Goal: Task Accomplishment & Management: Manage account settings

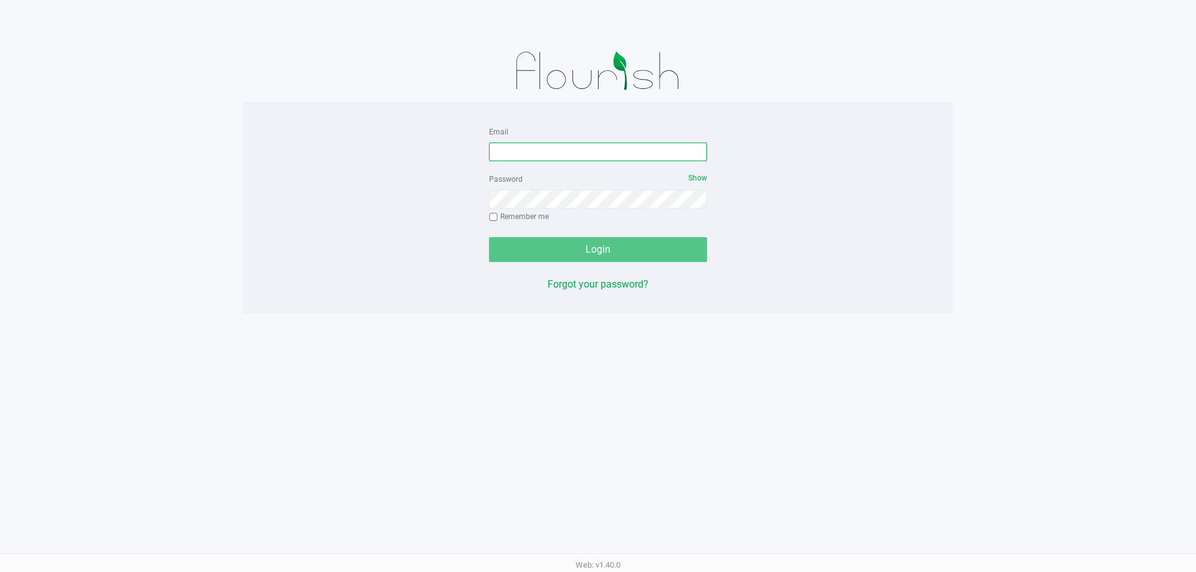
click at [571, 149] on input "Email" at bounding box center [598, 152] width 218 height 19
type input "[EMAIL_ADDRESS][PERSON_NAME][DOMAIN_NAME]"
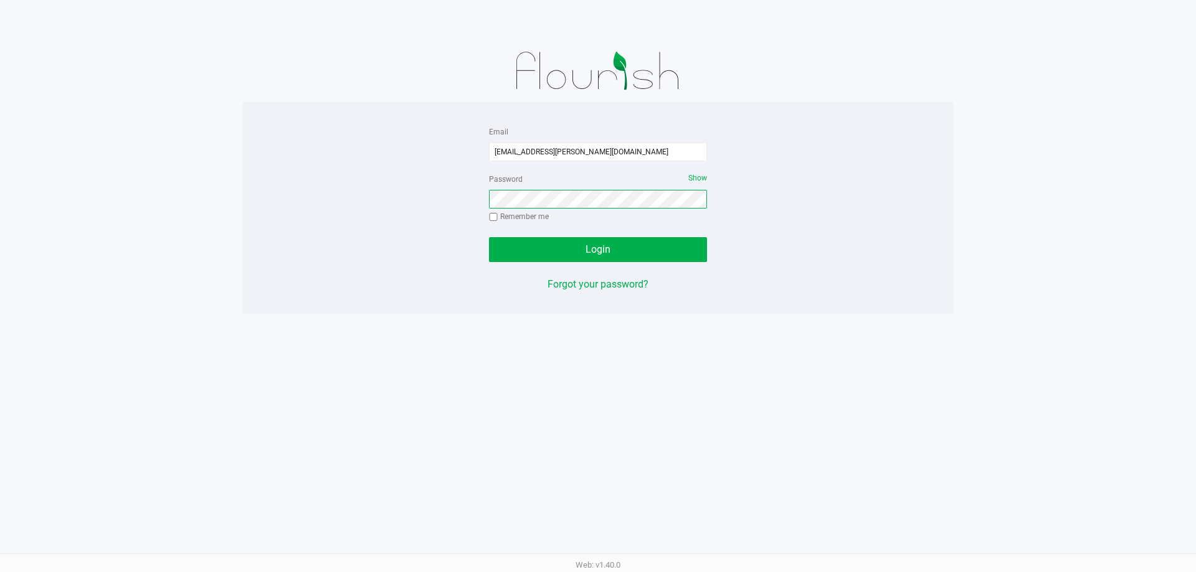
click at [489, 237] on button "Login" at bounding box center [598, 249] width 218 height 25
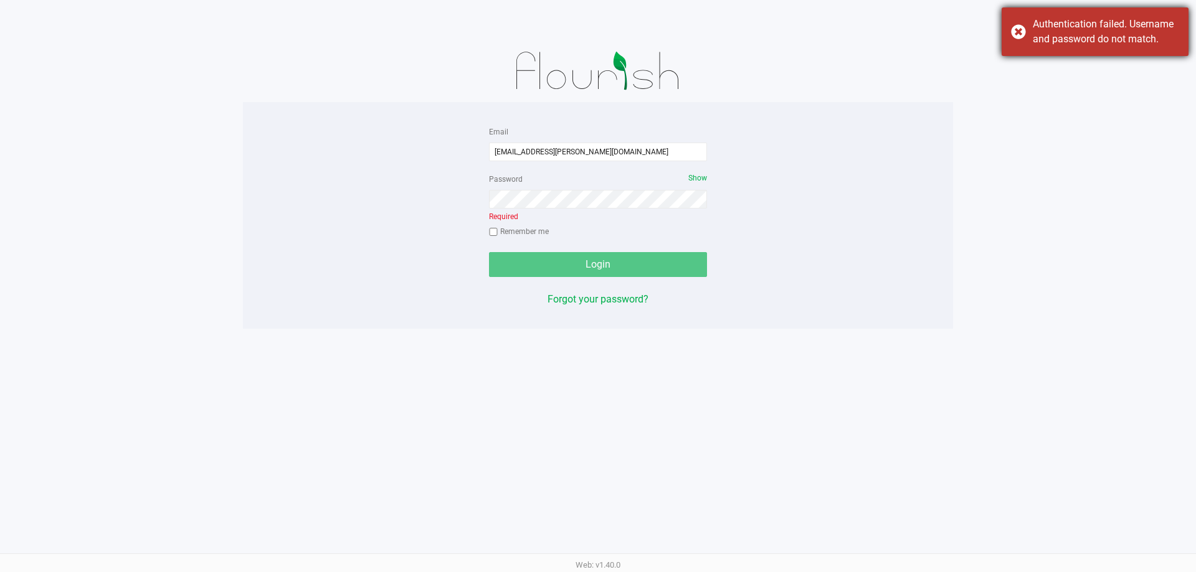
click at [1019, 28] on div "Authentication failed. Username and password do not match." at bounding box center [1094, 31] width 187 height 49
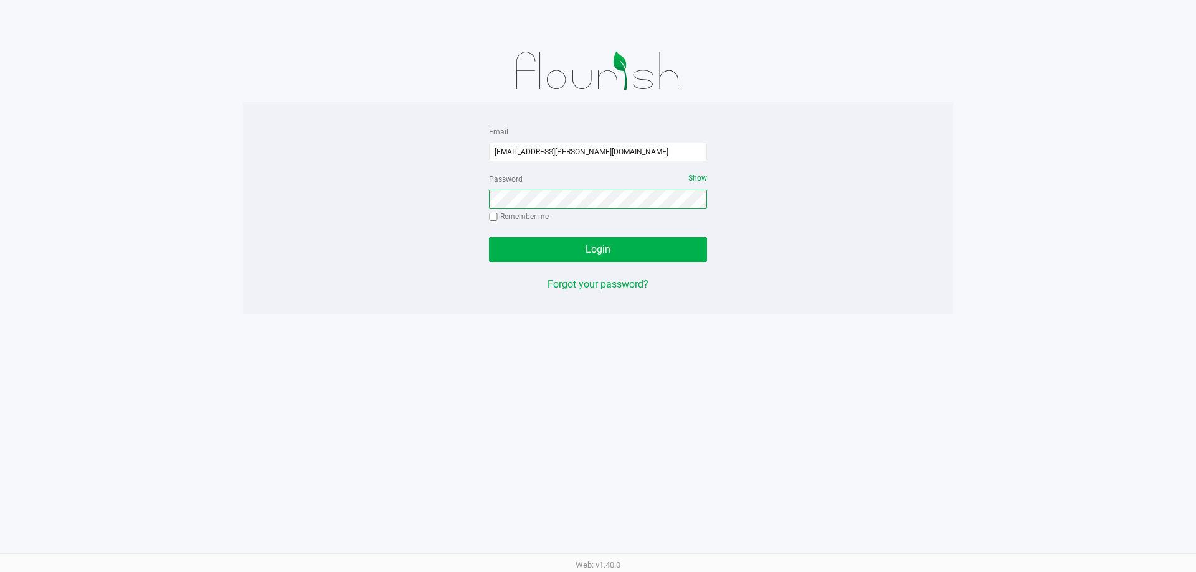
click at [489, 237] on button "Login" at bounding box center [598, 249] width 218 height 25
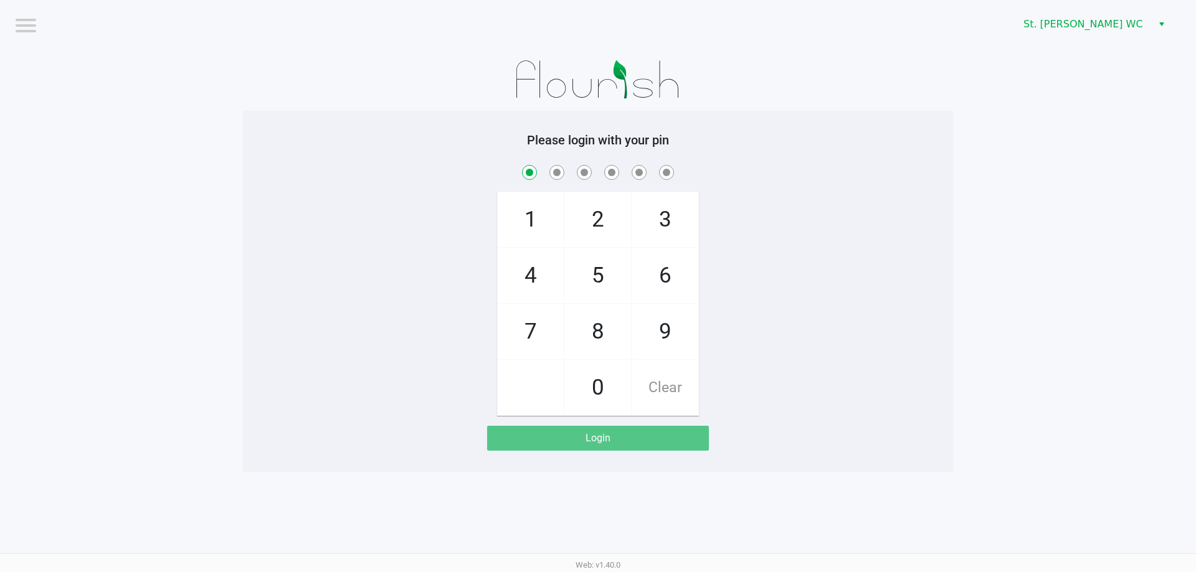
checkbox input "true"
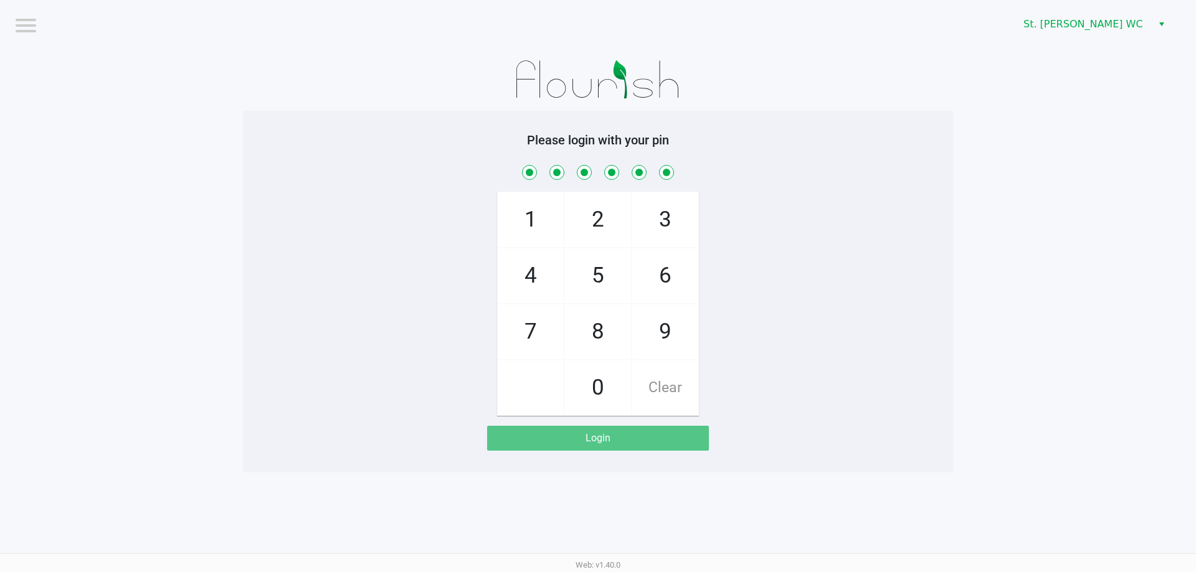
checkbox input "true"
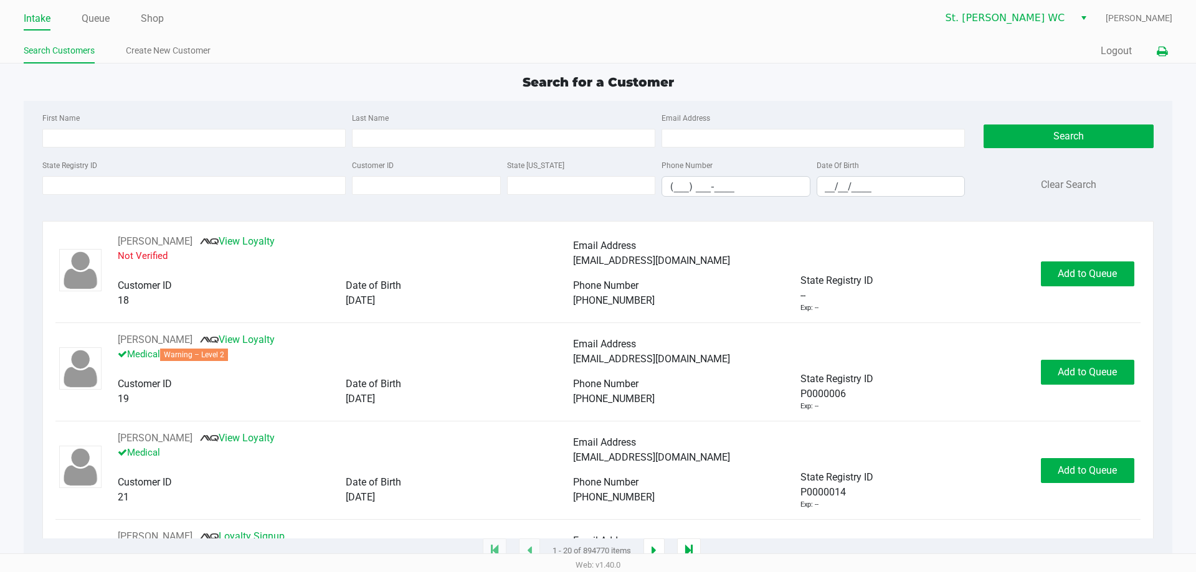
click at [1154, 47] on button at bounding box center [1161, 51] width 21 height 23
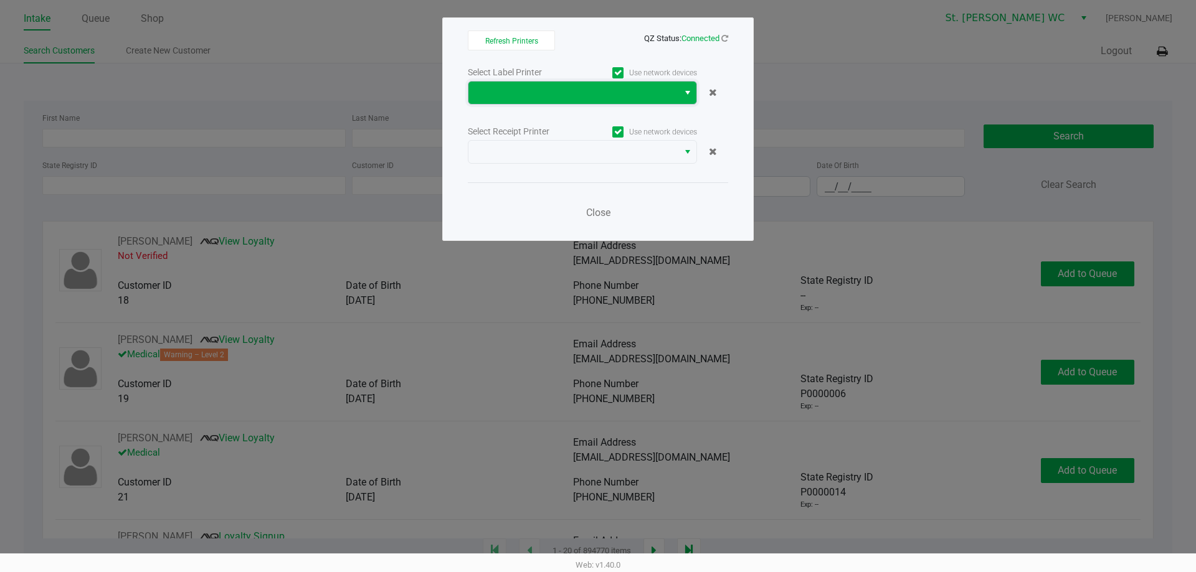
click at [668, 86] on span at bounding box center [573, 92] width 195 height 15
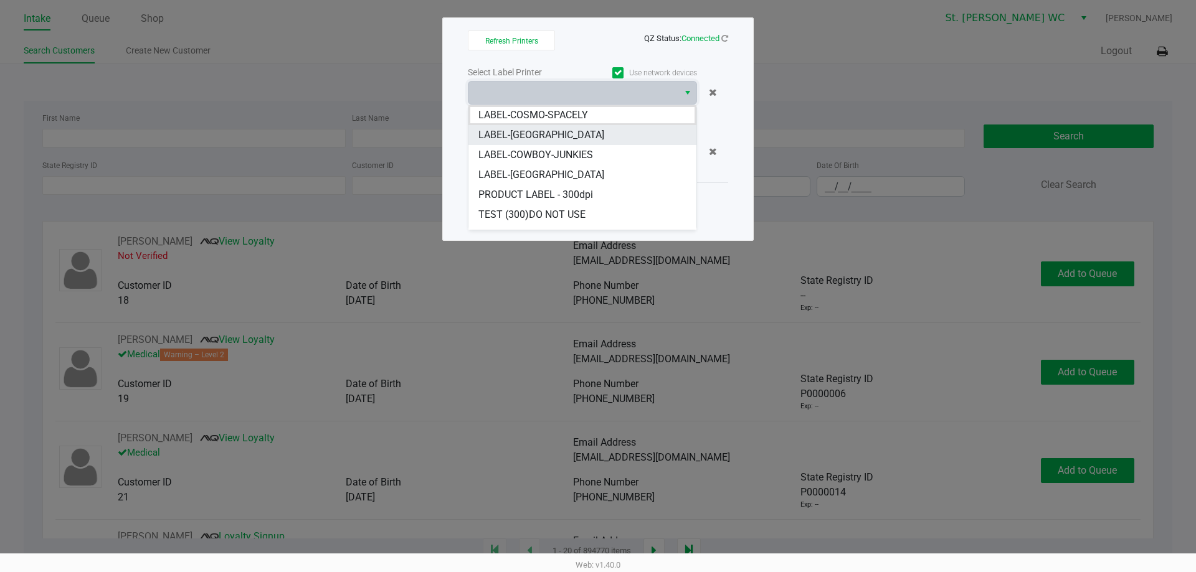
click at [582, 137] on li "LABEL-[GEOGRAPHIC_DATA]" at bounding box center [582, 135] width 228 height 20
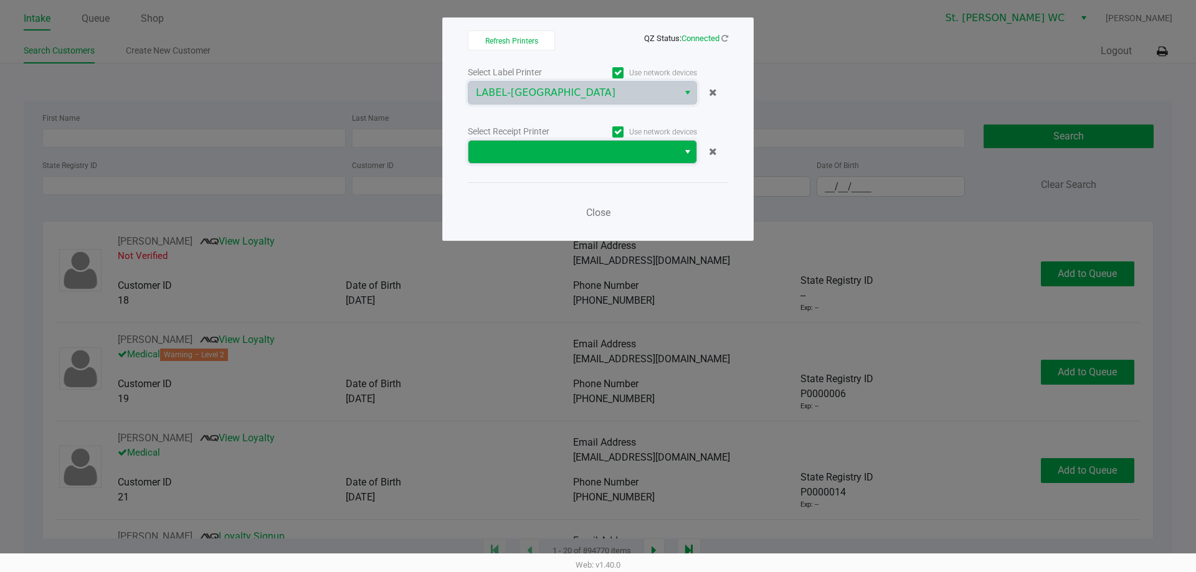
click at [583, 140] on kendo-dropdownlist at bounding box center [582, 152] width 229 height 24
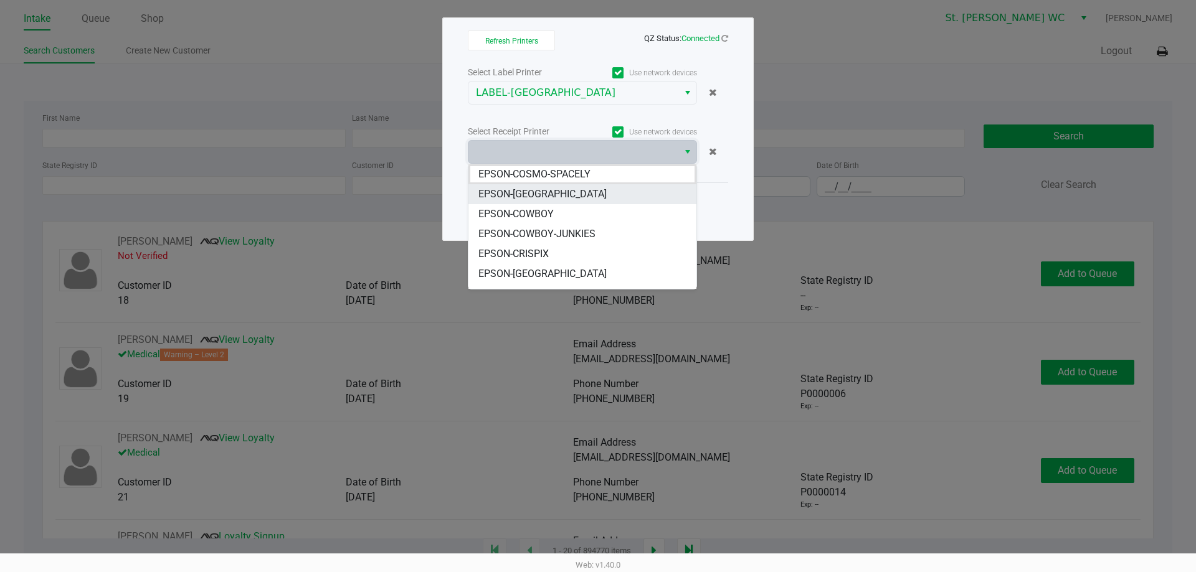
click at [575, 188] on li "EPSON-[GEOGRAPHIC_DATA]" at bounding box center [582, 194] width 228 height 20
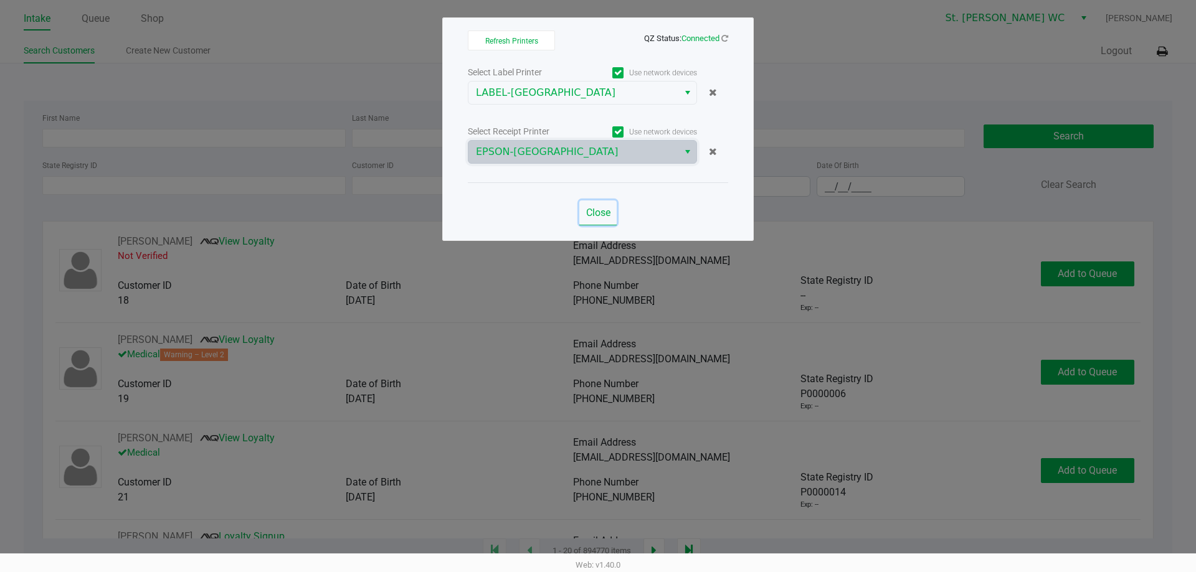
click at [598, 217] on span "Close" at bounding box center [598, 213] width 24 height 12
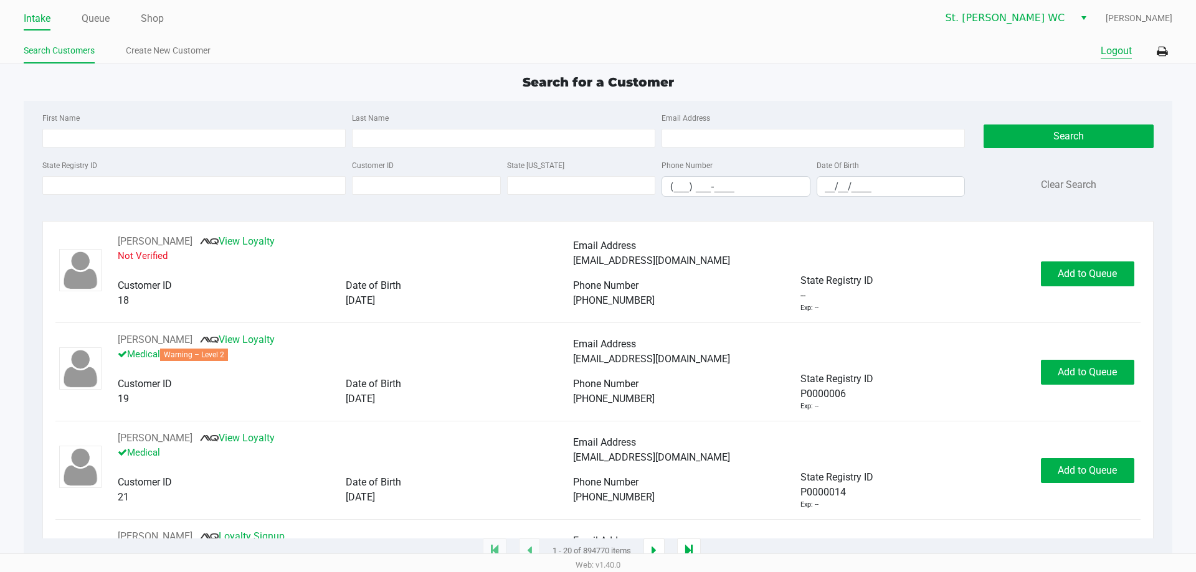
click at [1120, 53] on button "Logout" at bounding box center [1115, 51] width 31 height 15
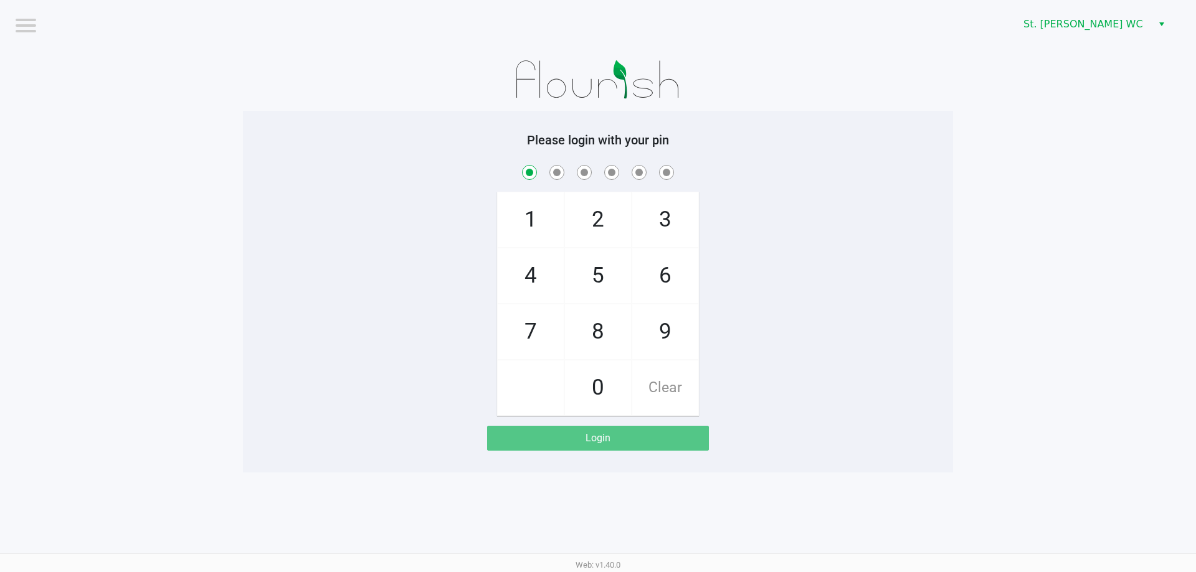
checkbox input "true"
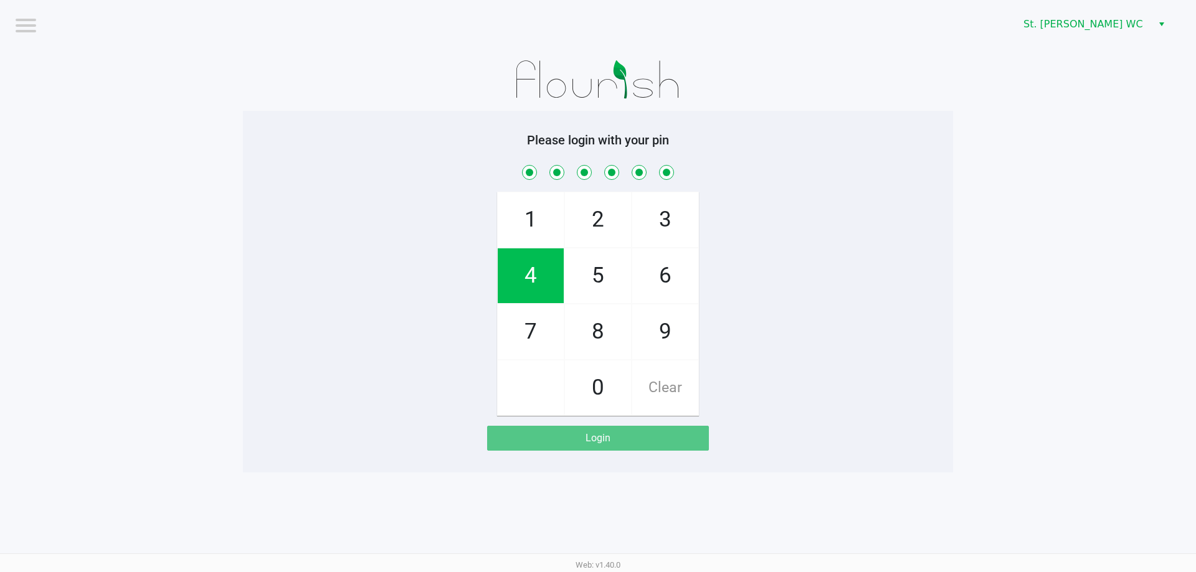
checkbox input "true"
